Goal: Check status

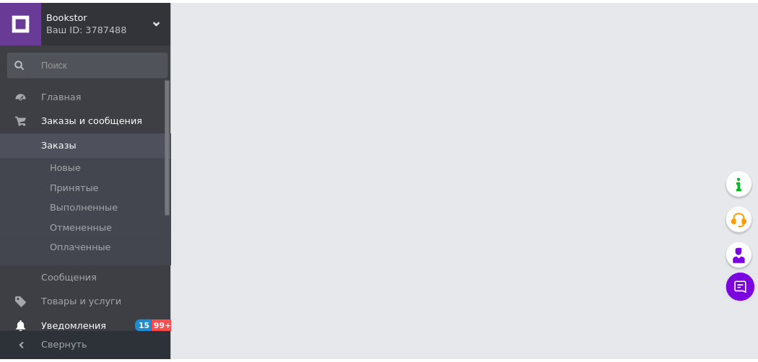
scroll to position [72, 0]
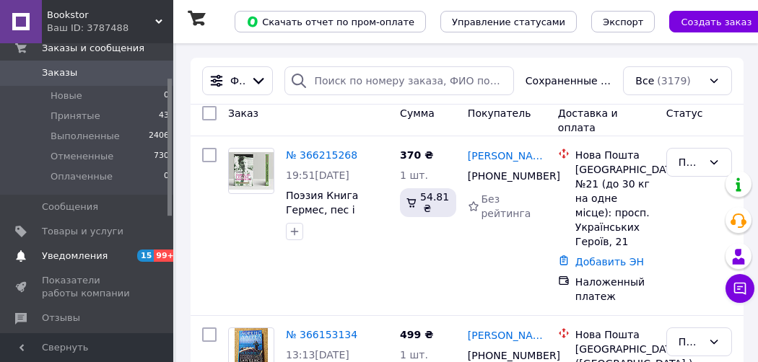
click at [79, 251] on span "Уведомления" at bounding box center [75, 256] width 66 height 13
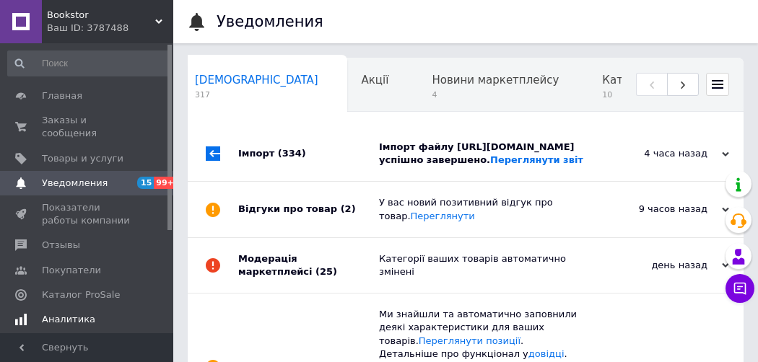
click at [80, 313] on span "Аналитика" at bounding box center [68, 319] width 53 height 13
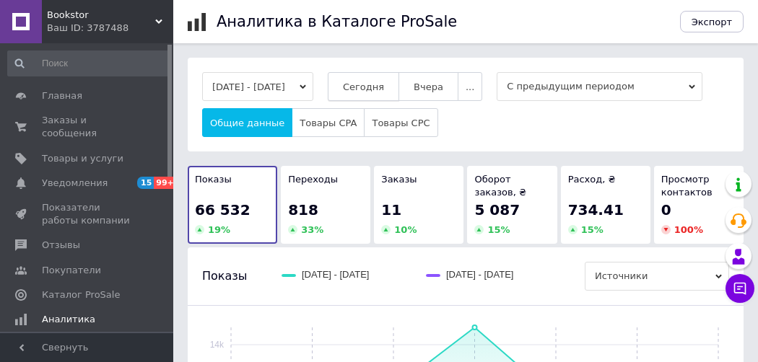
click at [381, 87] on span "Сегодня" at bounding box center [363, 87] width 41 height 11
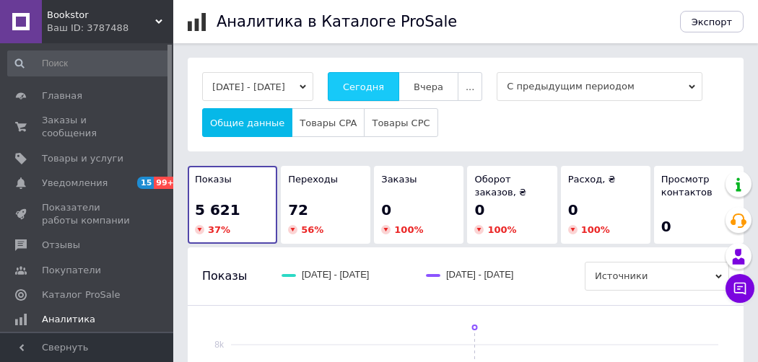
click at [378, 83] on span "Сегодня" at bounding box center [363, 87] width 41 height 11
click at [152, 18] on span "Bookstor" at bounding box center [101, 15] width 108 height 13
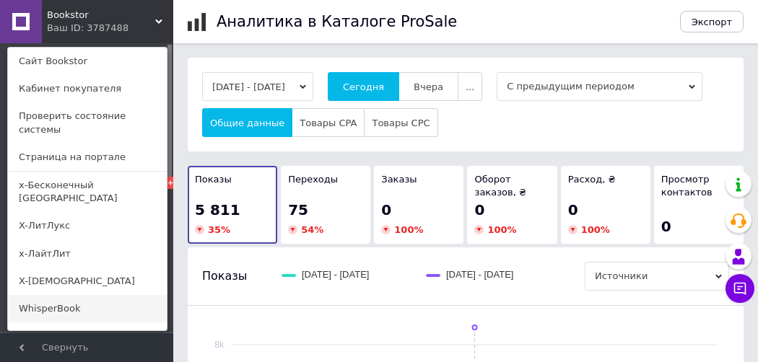
click at [50, 295] on link "WhisperBook" at bounding box center [87, 308] width 159 height 27
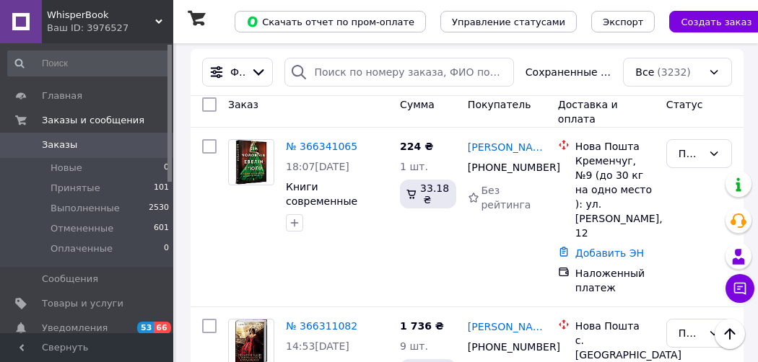
scroll to position [217, 0]
